Goal: Task Accomplishment & Management: Use online tool/utility

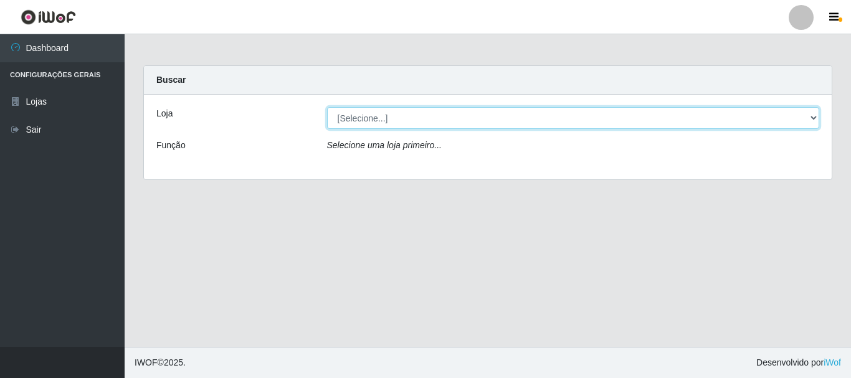
click at [413, 121] on select "[Selecione...] [GEOGRAPHIC_DATA] [GEOGRAPHIC_DATA]" at bounding box center [573, 118] width 493 height 22
select select "64"
click at [327, 107] on select "[Selecione...] [GEOGRAPHIC_DATA] [GEOGRAPHIC_DATA]" at bounding box center [573, 118] width 493 height 22
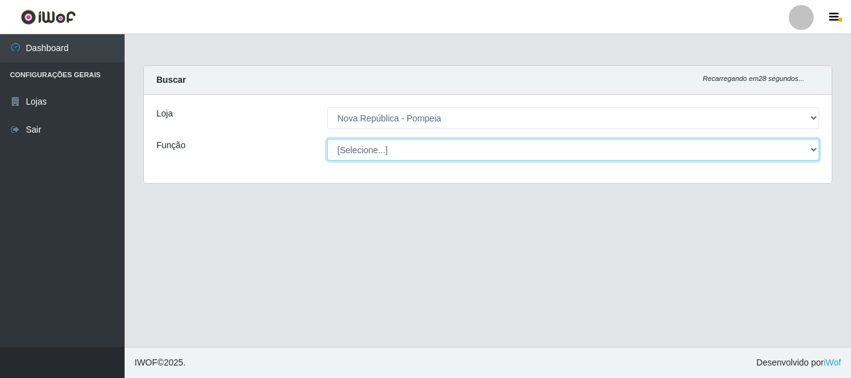
click at [419, 146] on select "[Selecione...] Balconista Operador de Caixa Recepcionista Repositor" at bounding box center [573, 150] width 493 height 22
select select "22"
click at [327, 139] on select "[Selecione...] Balconista Operador de Caixa Recepcionista Repositor" at bounding box center [573, 150] width 493 height 22
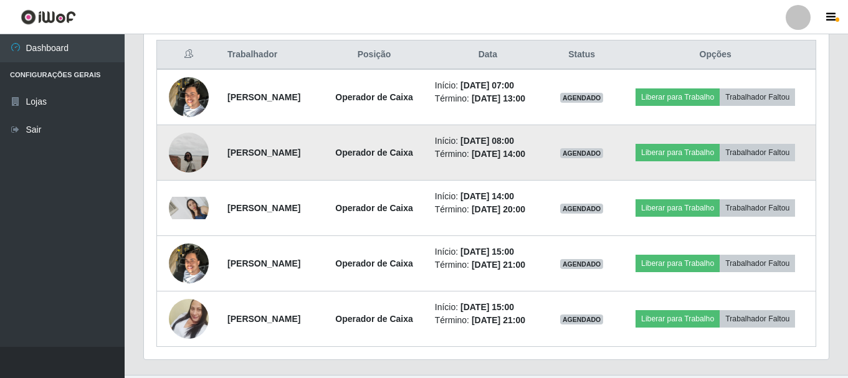
scroll to position [499, 0]
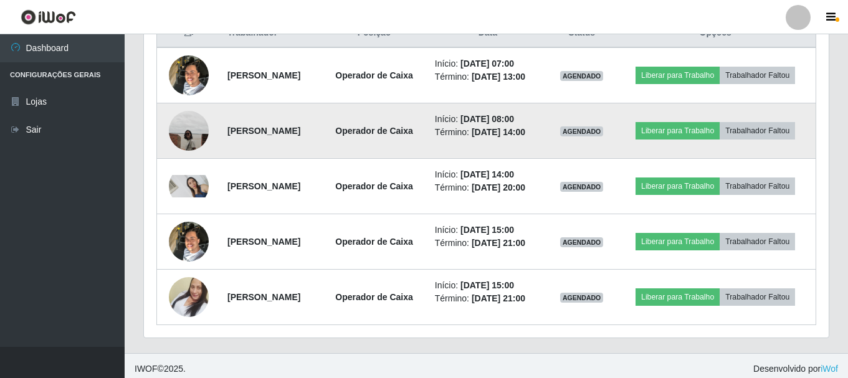
click at [188, 137] on img at bounding box center [189, 131] width 40 height 40
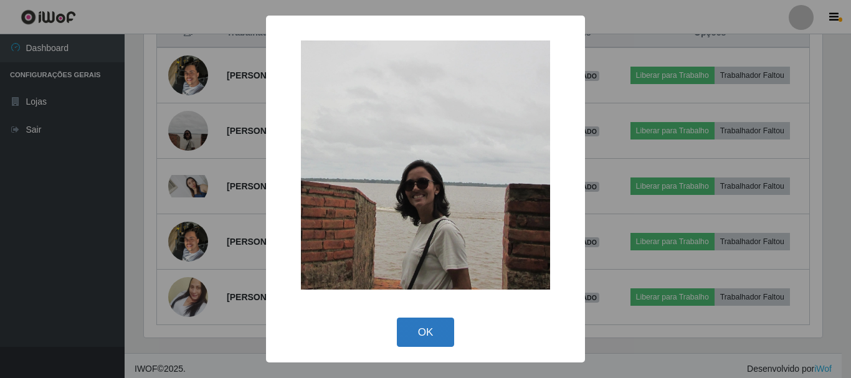
click at [435, 329] on button "OK" at bounding box center [426, 332] width 58 height 29
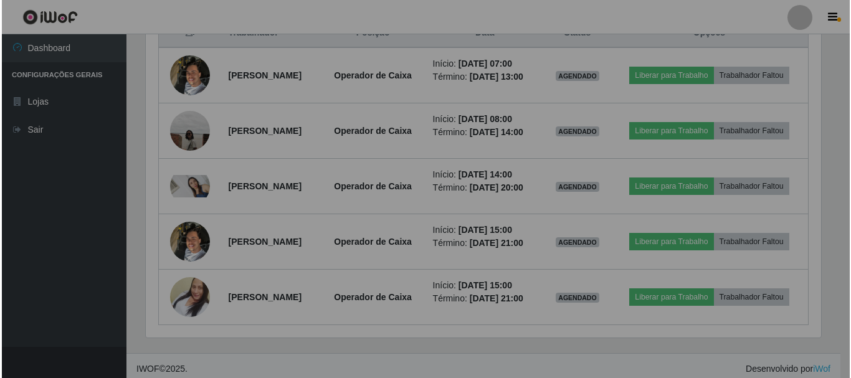
scroll to position [259, 685]
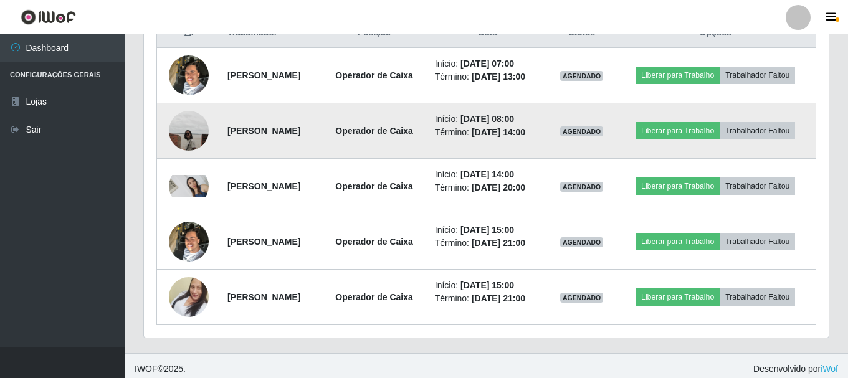
click at [179, 125] on img at bounding box center [189, 131] width 40 height 40
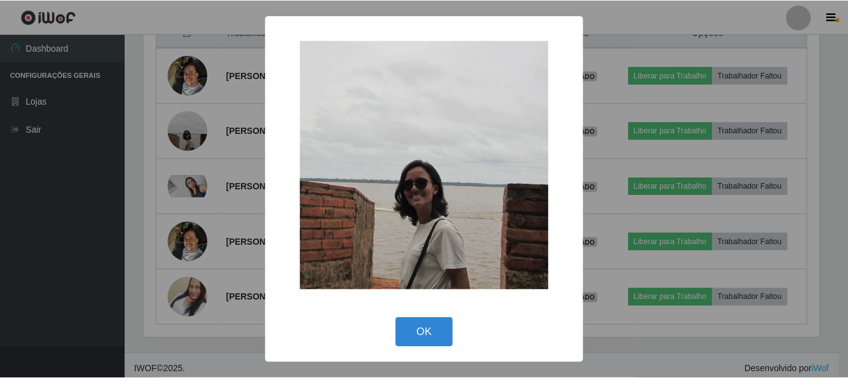
scroll to position [259, 679]
drag, startPoint x: 437, startPoint y: 318, endPoint x: 394, endPoint y: 329, distance: 44.9
click at [393, 331] on div "OK Cancel" at bounding box center [426, 333] width 294 height 36
click at [434, 332] on button "OK" at bounding box center [426, 332] width 58 height 29
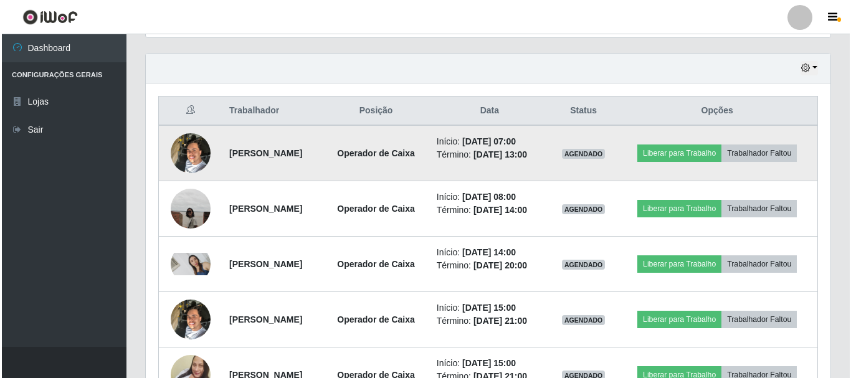
scroll to position [622906, 622480]
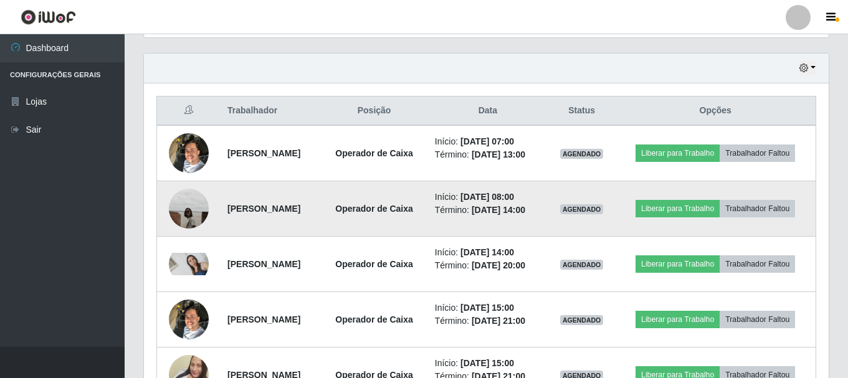
click at [184, 198] on img at bounding box center [189, 209] width 40 height 40
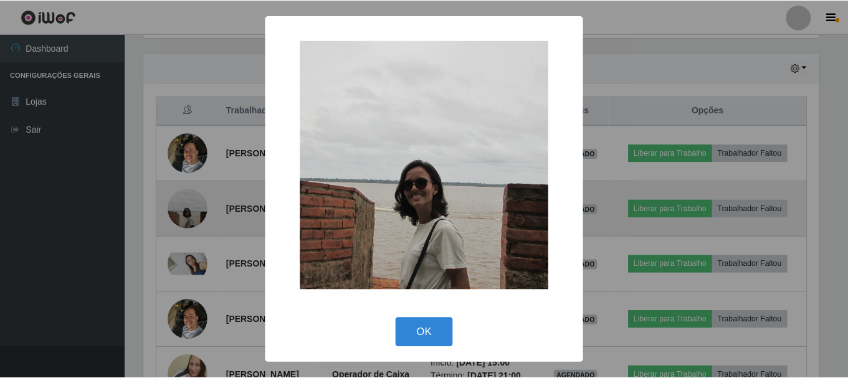
scroll to position [259, 679]
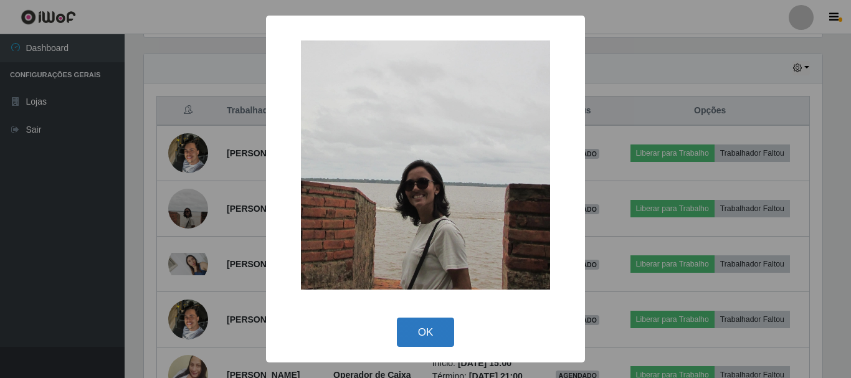
click at [437, 334] on button "OK" at bounding box center [426, 332] width 58 height 29
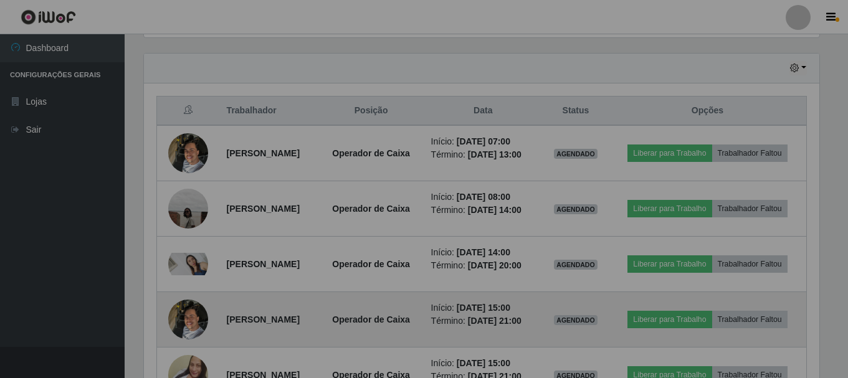
scroll to position [259, 685]
